Goal: Information Seeking & Learning: Learn about a topic

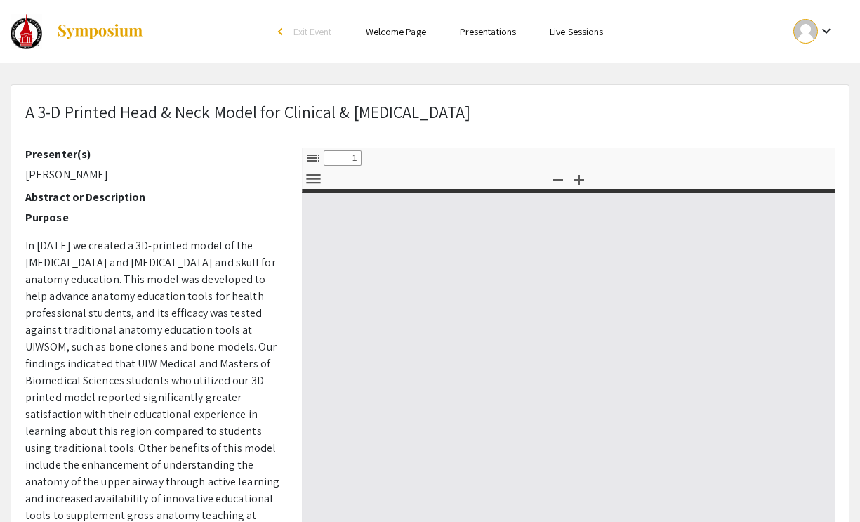
select select "custom"
type input "0"
select select "custom"
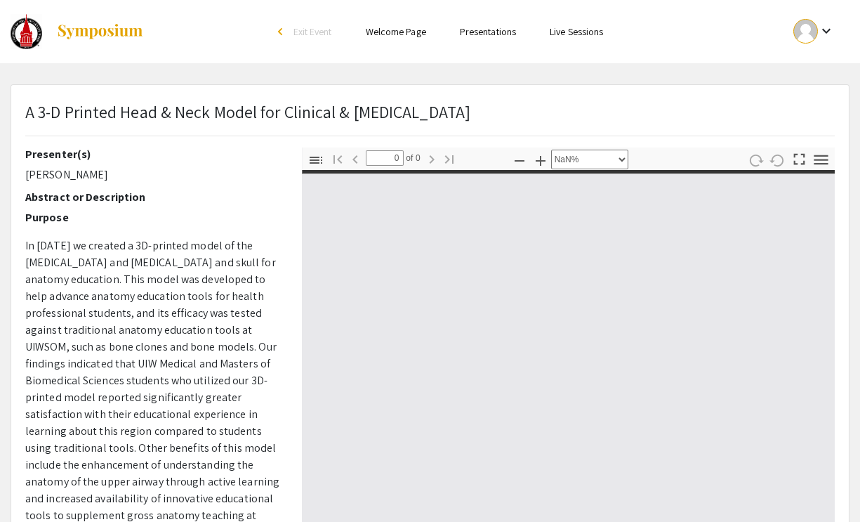
type input "1"
select select "auto"
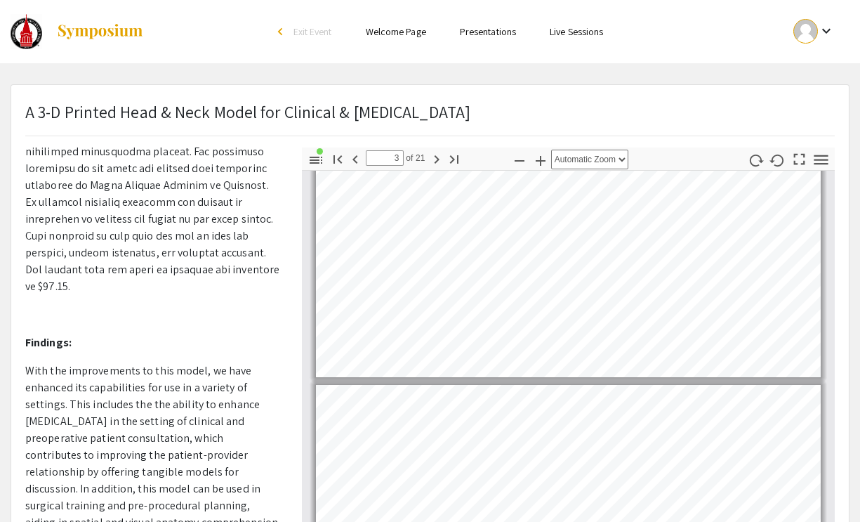
scroll to position [1457, 0]
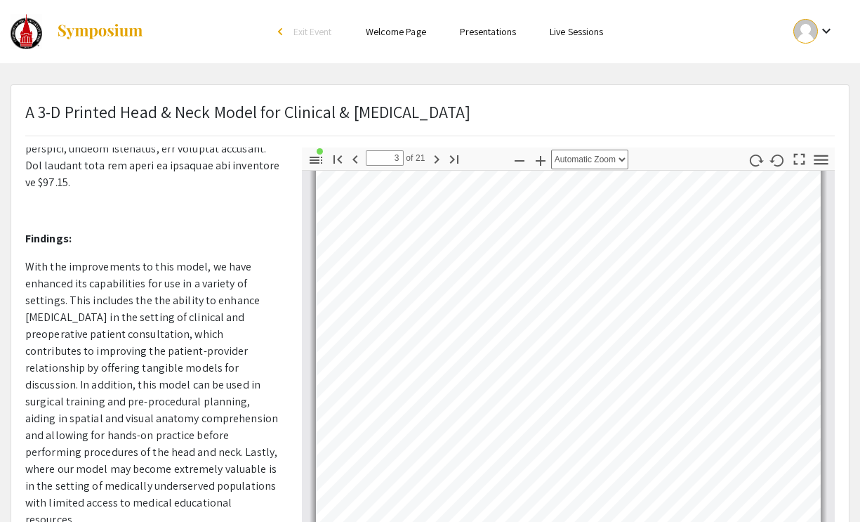
type input "4"
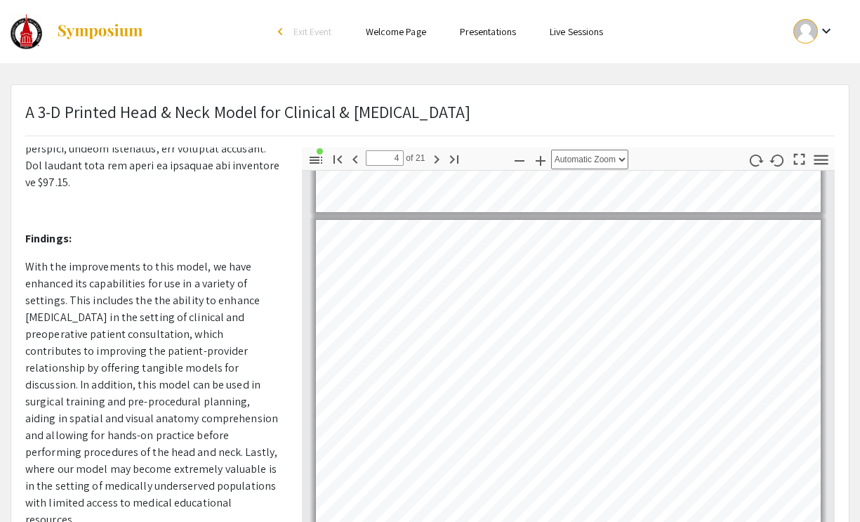
scroll to position [2943, 0]
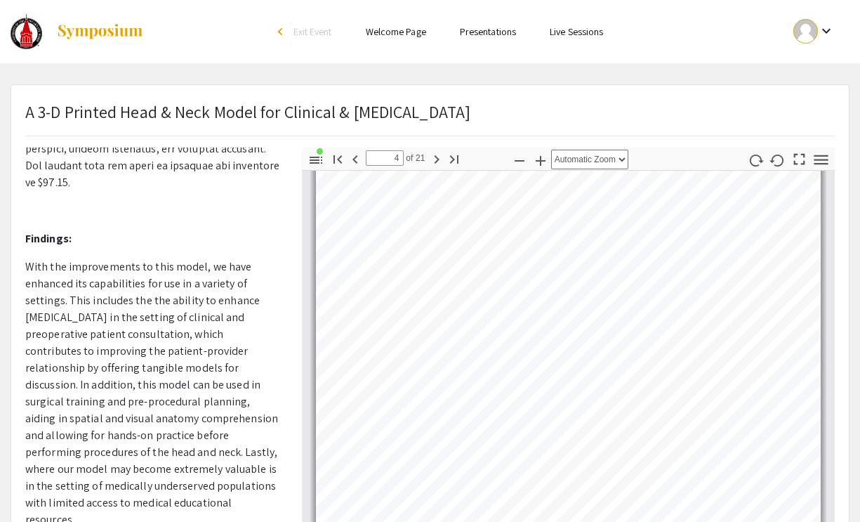
click at [393, 27] on link "Welcome Page" at bounding box center [396, 31] width 60 height 13
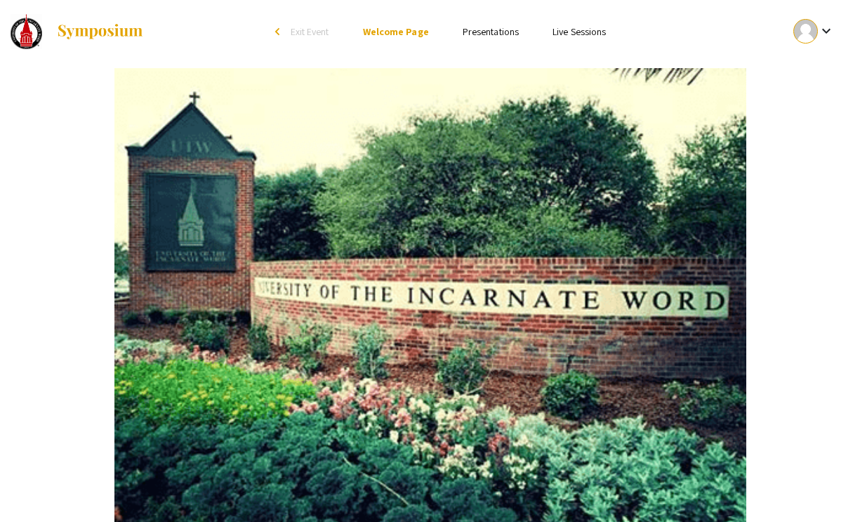
click at [476, 27] on link "Presentations" at bounding box center [491, 31] width 56 height 13
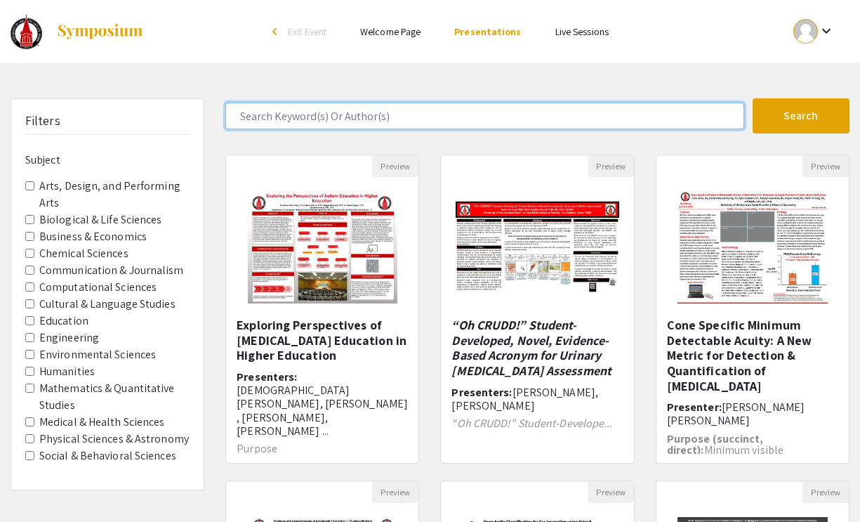
click at [405, 124] on input "Search Keyword(s) Or Author(s)" at bounding box center [484, 116] width 519 height 27
type input "[PERSON_NAME]"
click at [753, 98] on button "Search" at bounding box center [801, 115] width 97 height 35
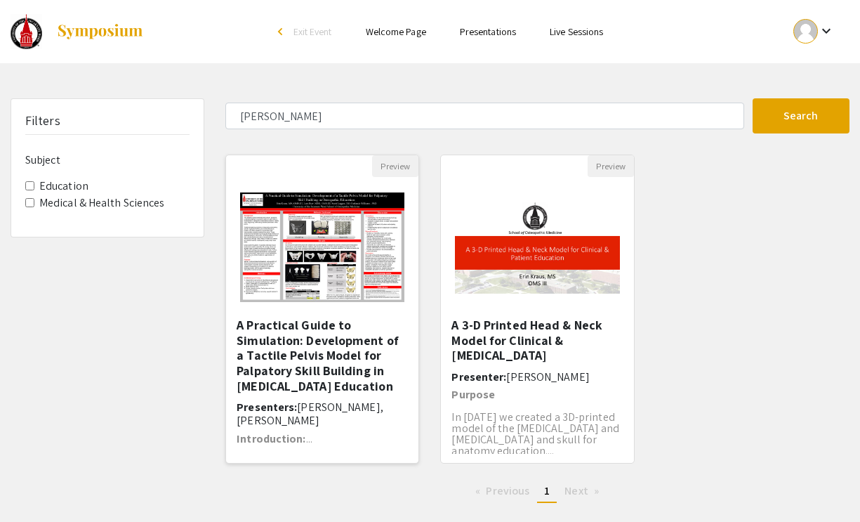
click at [313, 328] on h5 "A Practical Guide to Simulation: Development of a Tactile Pelvis Model for Palp…" at bounding box center [322, 355] width 171 height 76
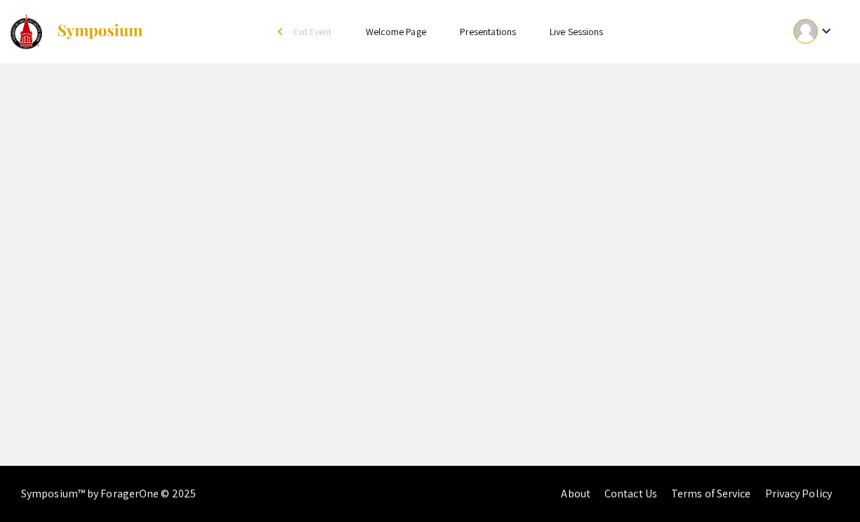
select select "custom"
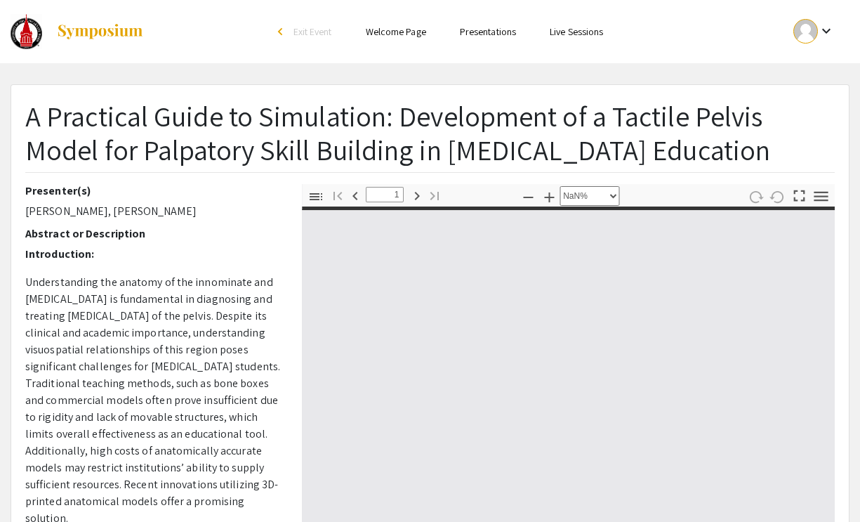
type input "0"
select select "auto"
type input "1"
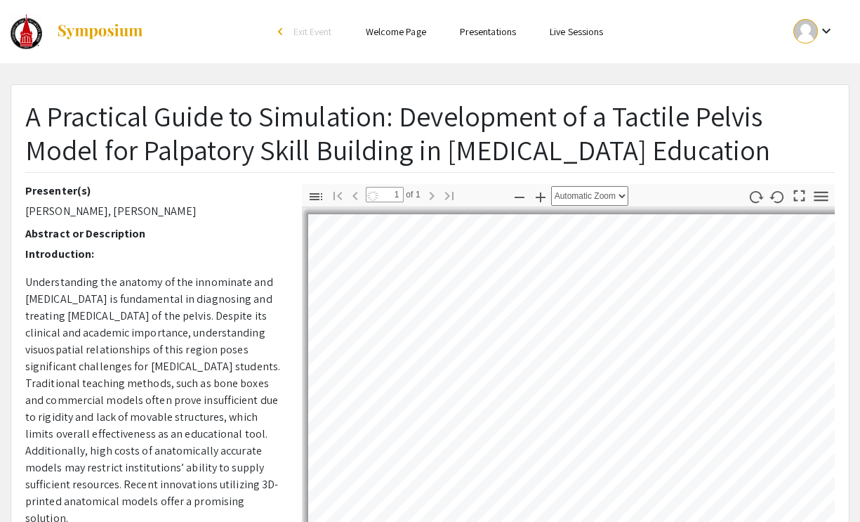
select select "auto"
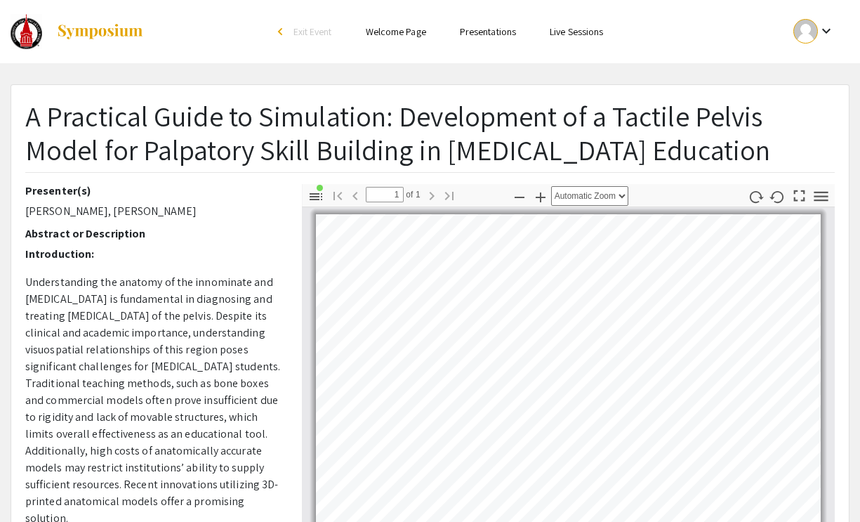
click at [728, 120] on h1 "A Practical Guide to Simulation: Development of a Tactile Pelvis Model for Palp…" at bounding box center [430, 132] width 810 height 67
click at [278, 33] on div "arrow_back_ios" at bounding box center [282, 31] width 8 height 8
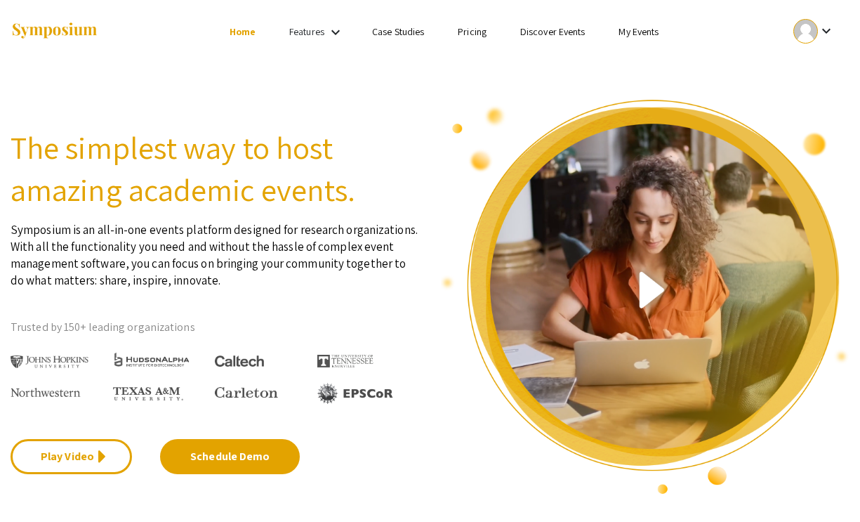
click at [636, 26] on link "My Events" at bounding box center [639, 31] width 40 height 13
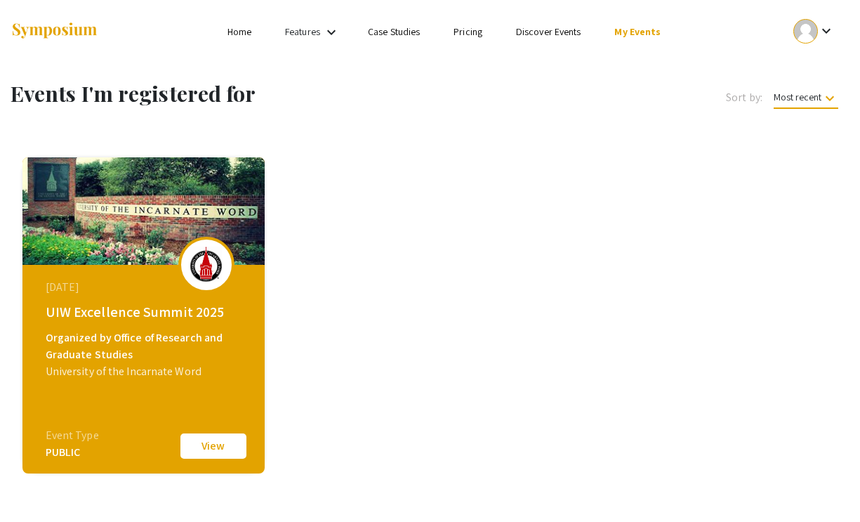
click at [245, 344] on div "[DATE] UIW Excellence Summit 2025 Organized by Office of Research and Graduate …" at bounding box center [146, 353] width 242 height 176
click at [203, 451] on button "View" at bounding box center [213, 445] width 70 height 29
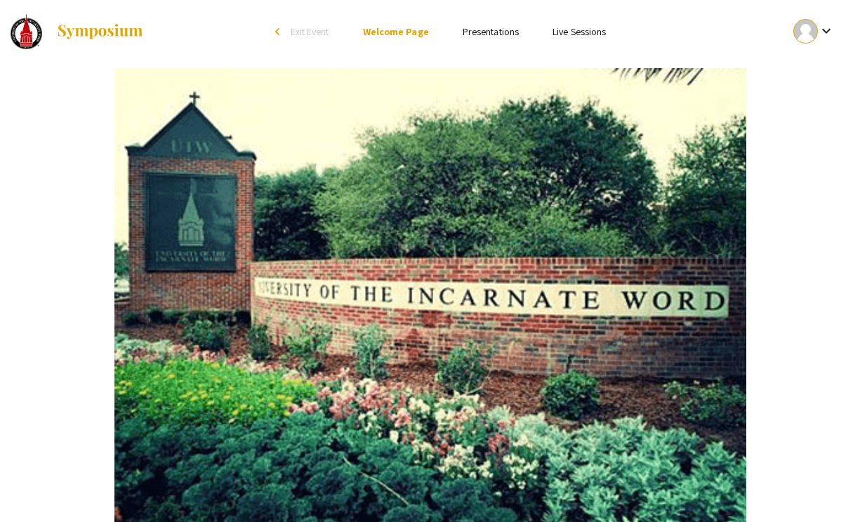
click at [490, 26] on link "Presentations" at bounding box center [491, 31] width 56 height 13
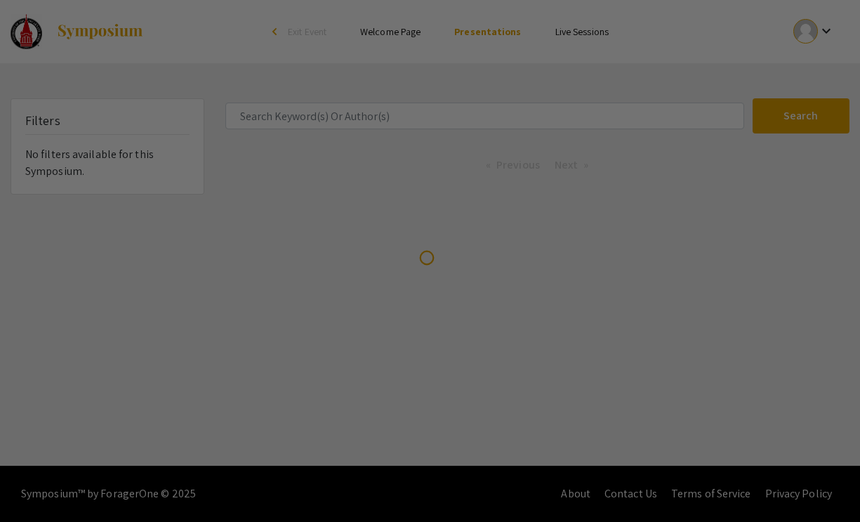
click at [358, 123] on div at bounding box center [430, 261] width 860 height 522
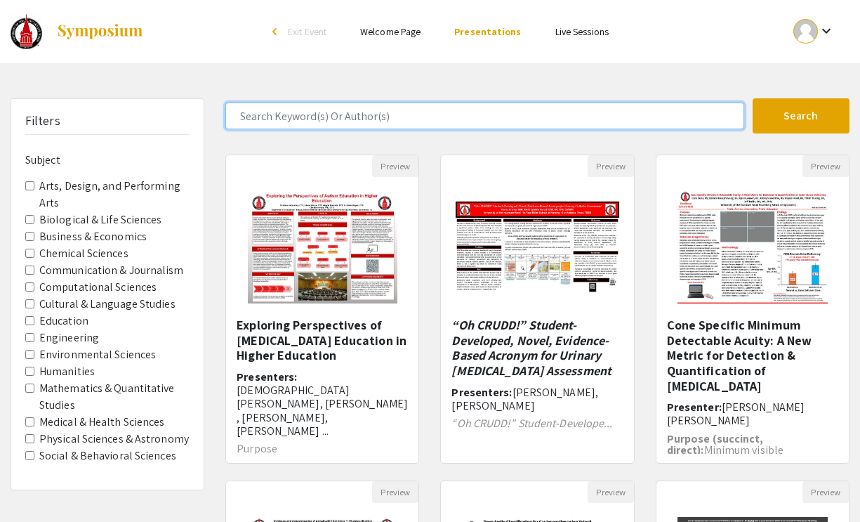
click at [358, 123] on input "Search Keyword(s) Or Author(s)" at bounding box center [484, 116] width 519 height 27
type input "[PERSON_NAME]"
click at [753, 98] on button "Search" at bounding box center [801, 115] width 97 height 35
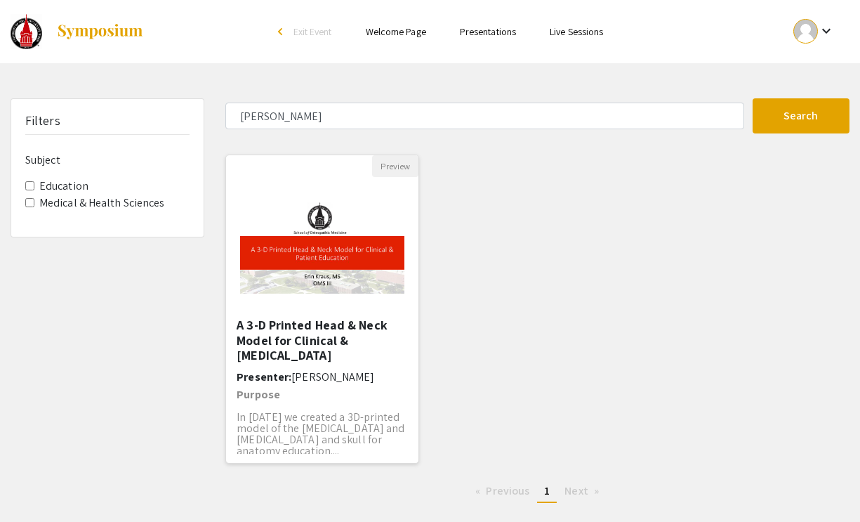
click at [376, 287] on img "Open Presentation <p>A 3-D Printed Head &amp; Neck Model for Clinical &amp; Pat…" at bounding box center [322, 247] width 192 height 121
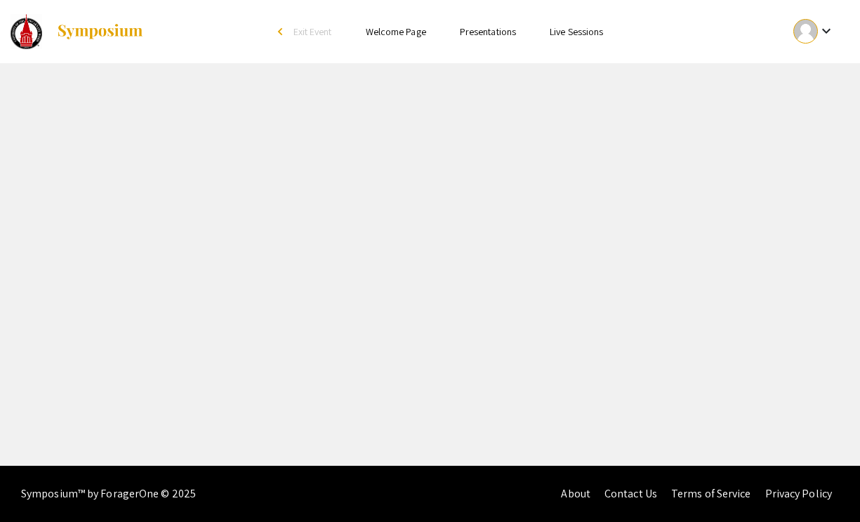
select select "custom"
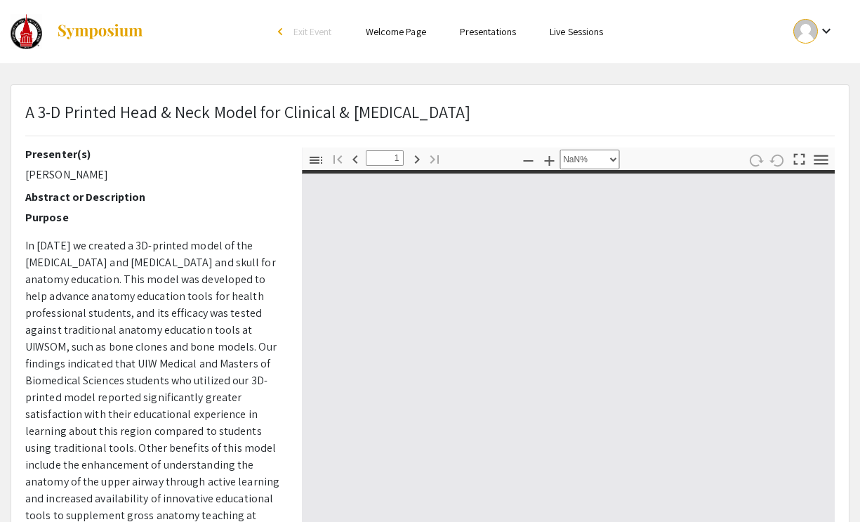
type input "0"
select select "custom"
type input "1"
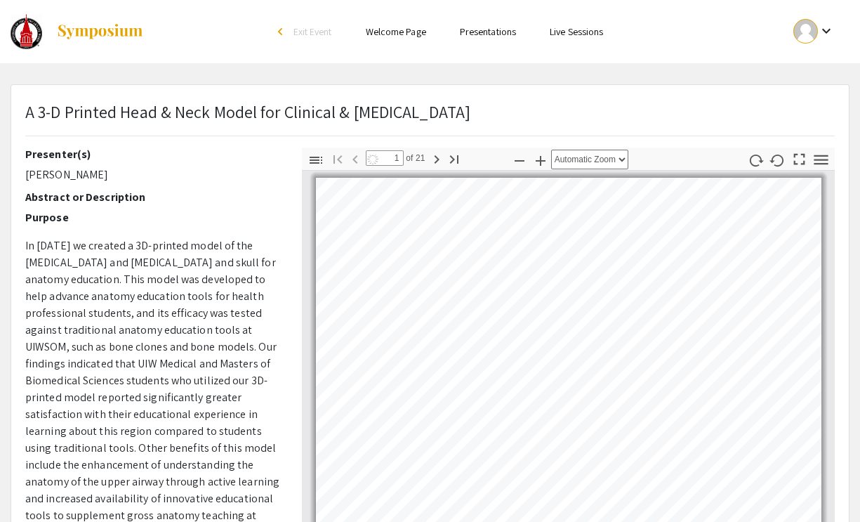
scroll to position [7, 0]
select select "auto"
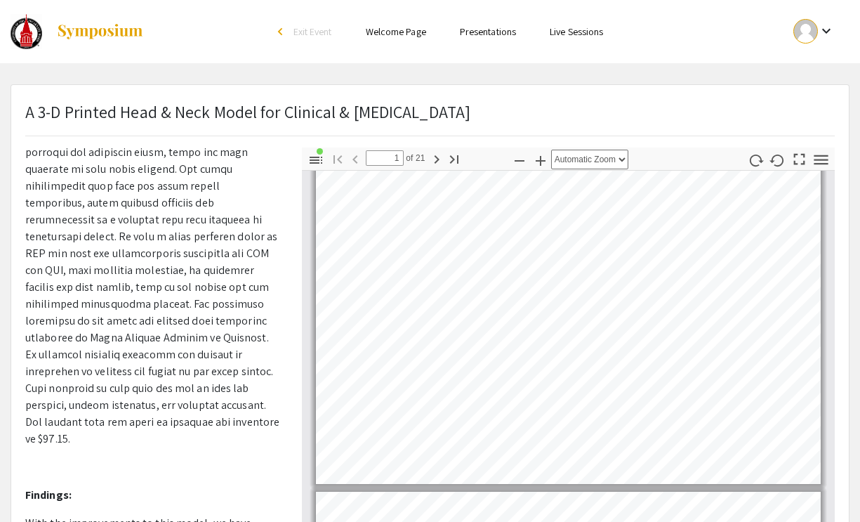
scroll to position [1391, 0]
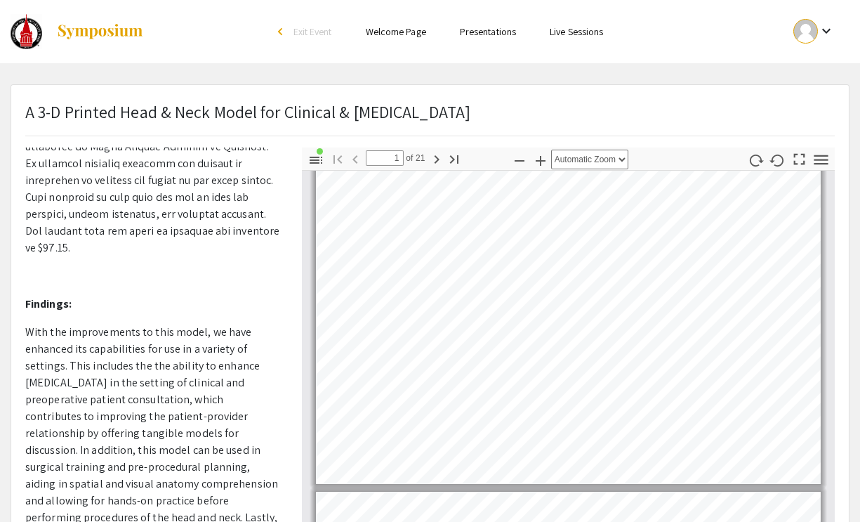
type input "2"
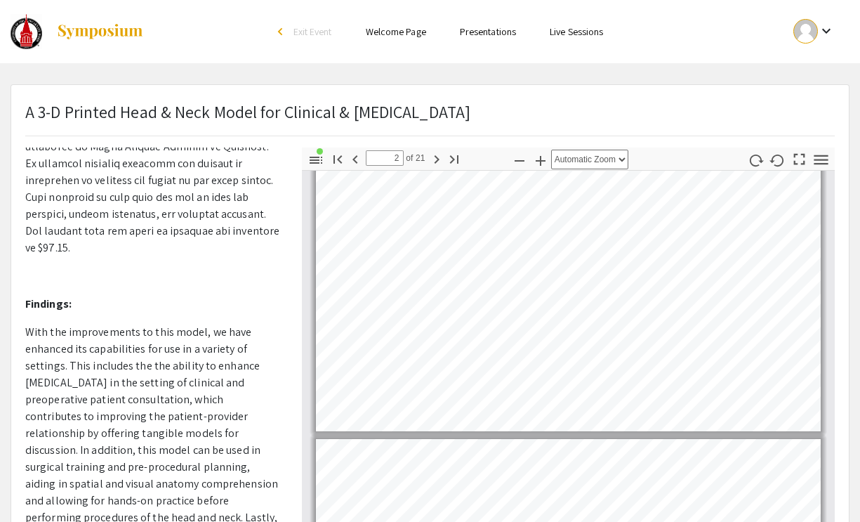
scroll to position [1555, 0]
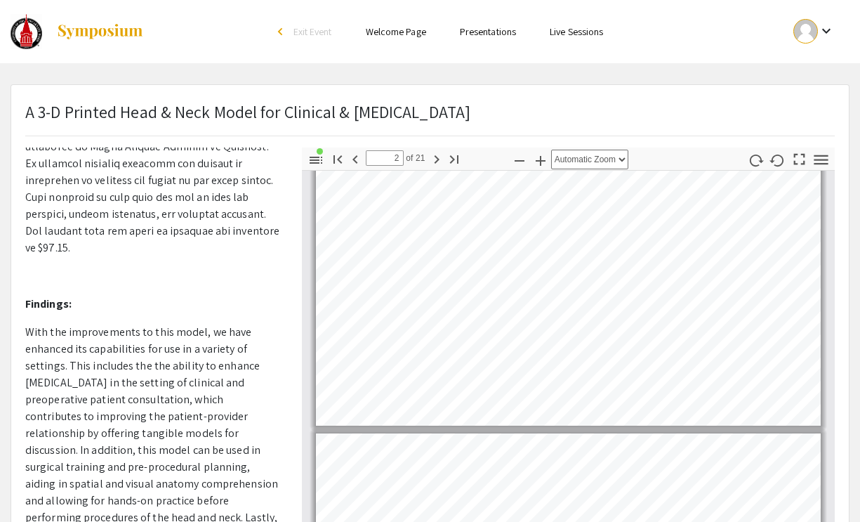
click at [244, 117] on p "A 3-D Printed Head & Neck Model for Clinical & [MEDICAL_DATA]" at bounding box center [247, 111] width 445 height 25
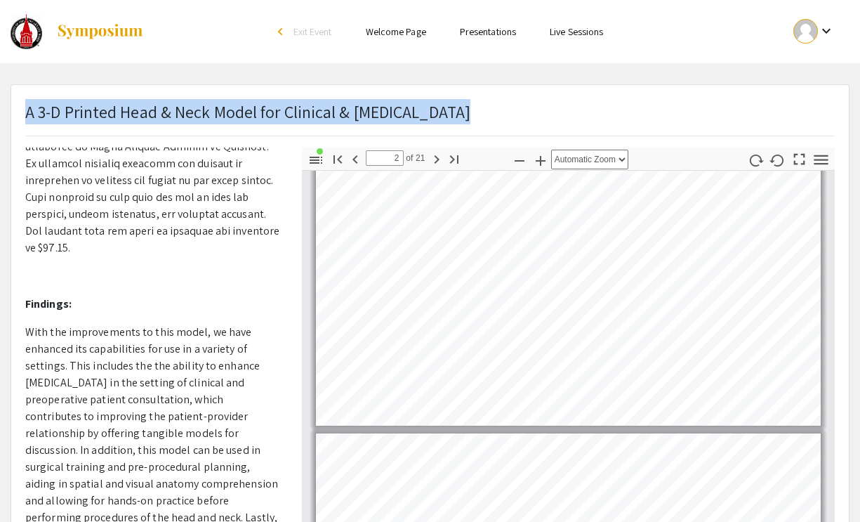
click at [244, 117] on p "A 3-D Printed Head & Neck Model for Clinical & [MEDICAL_DATA]" at bounding box center [247, 111] width 445 height 25
copy p "A 3-D Printed Head & Neck Model for Clinical & [MEDICAL_DATA]"
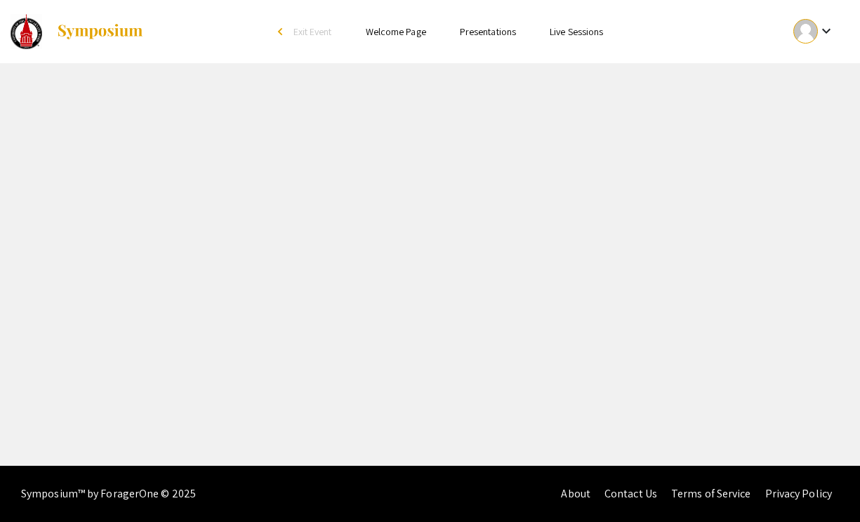
select select "custom"
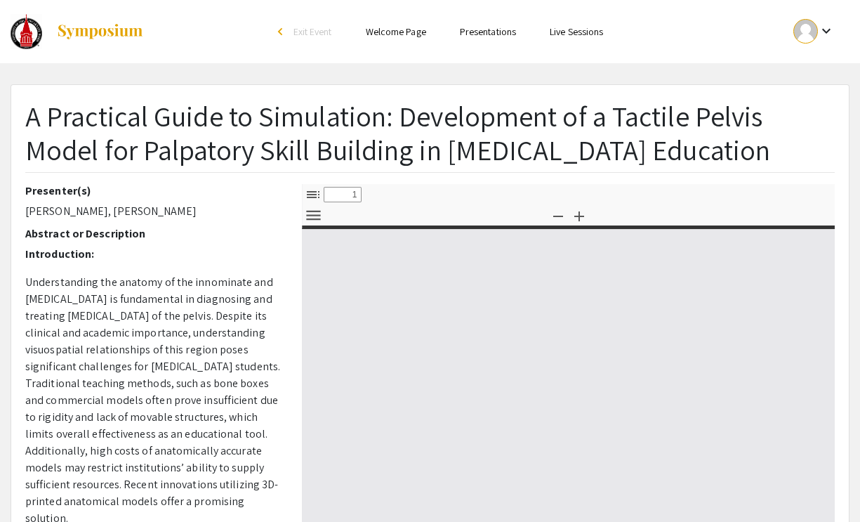
type input "0"
select select "custom"
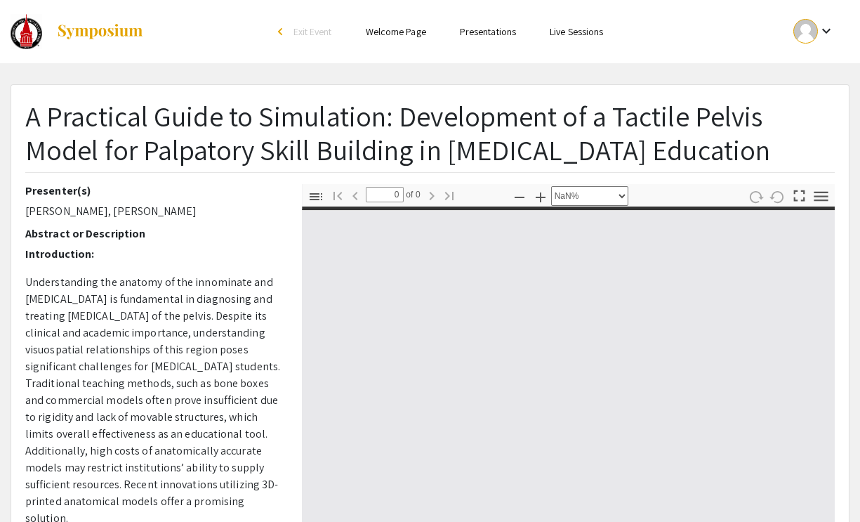
type input "1"
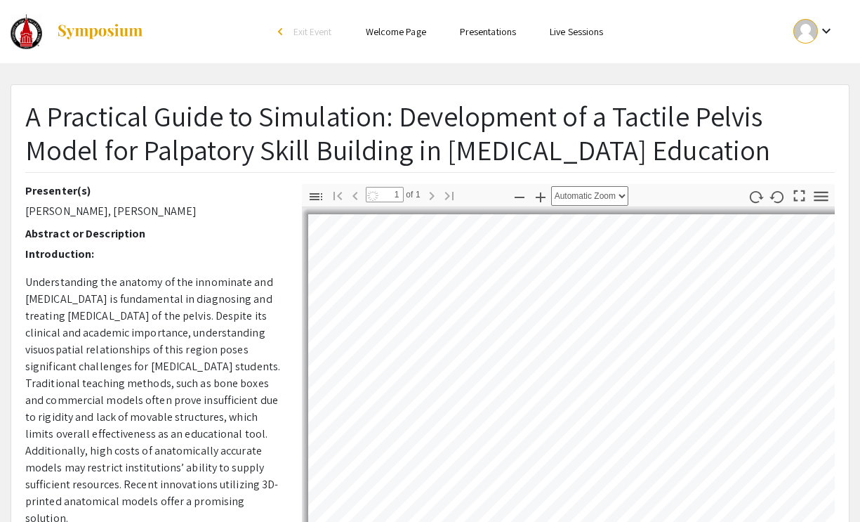
select select "auto"
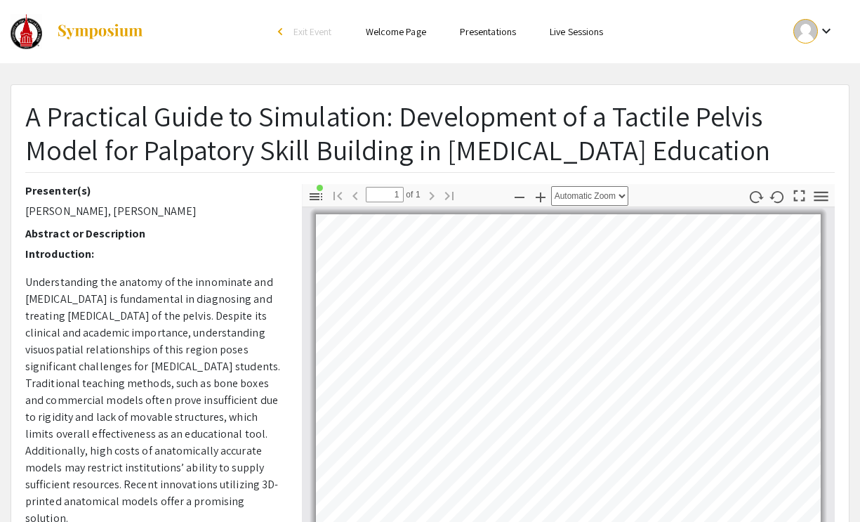
click at [390, 46] on ul "Skip navigation arrow_back_ios Exit Event Welcome Page Presentations Live Sessi…" at bounding box center [429, 31] width 277 height 63
click at [391, 35] on link "Welcome Page" at bounding box center [396, 31] width 60 height 13
